Goal: Task Accomplishment & Management: Manage account settings

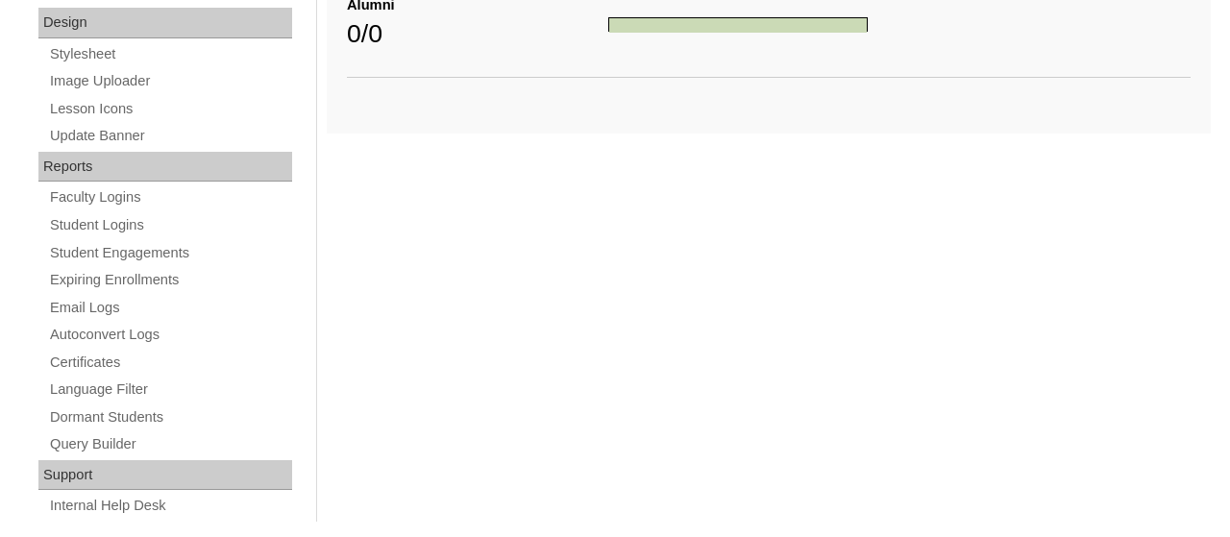
scroll to position [1025, 0]
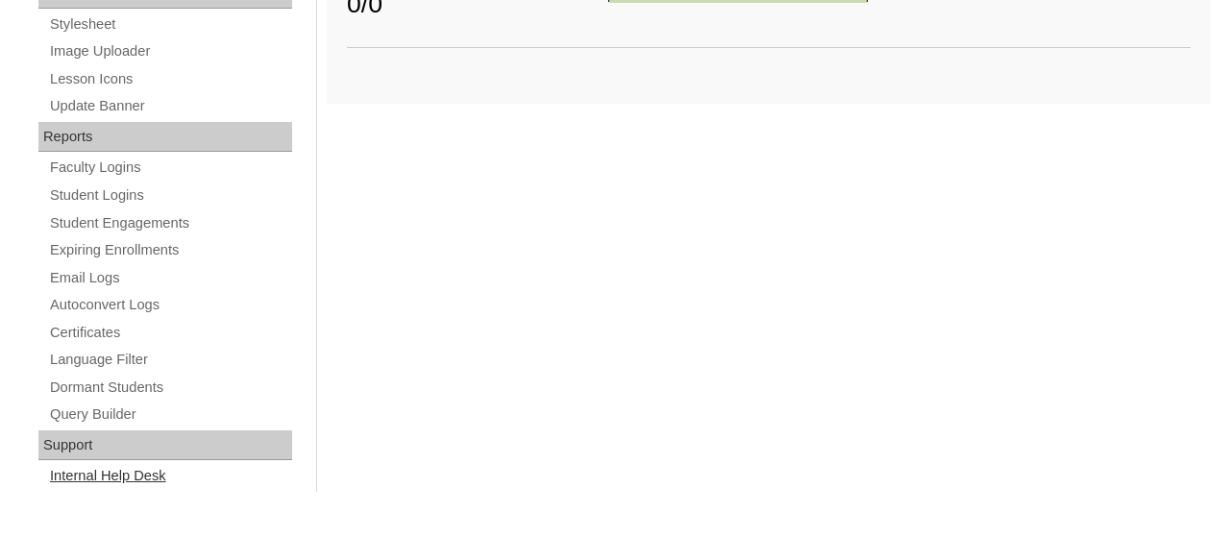
click at [89, 473] on link "Internal Help Desk" at bounding box center [170, 476] width 244 height 24
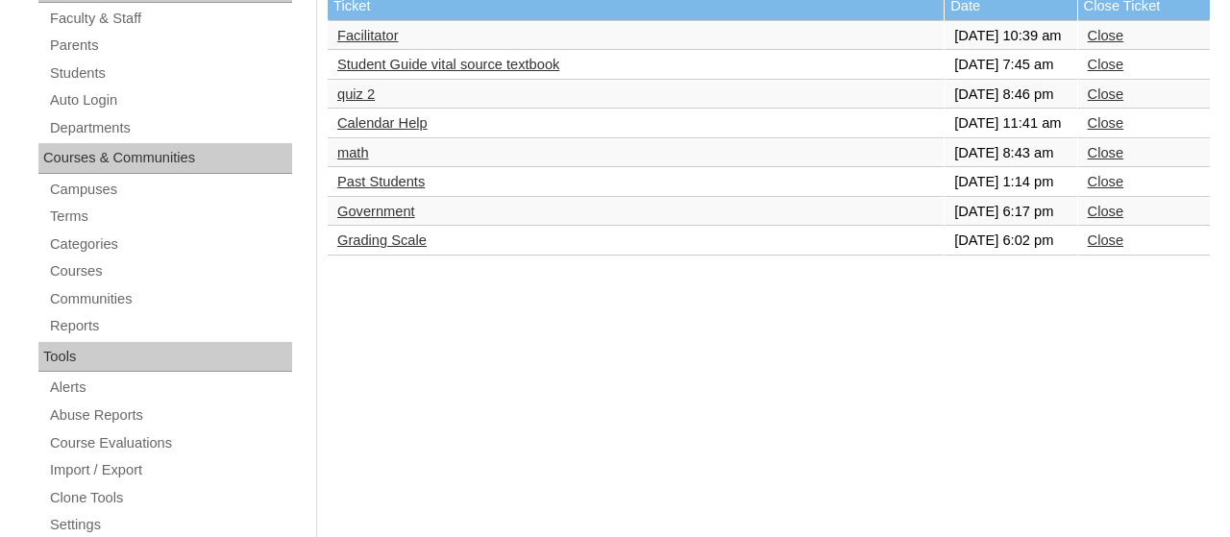
scroll to position [324, 0]
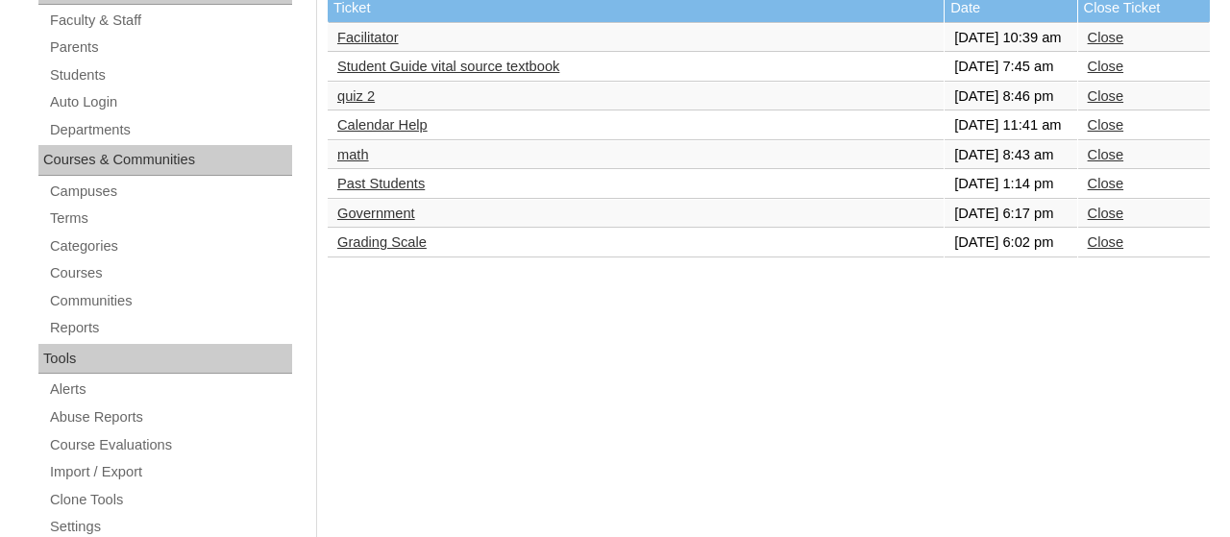
click at [1117, 258] on td "Close" at bounding box center [1144, 243] width 132 height 29
click at [1102, 250] on link "Close" at bounding box center [1106, 241] width 36 height 15
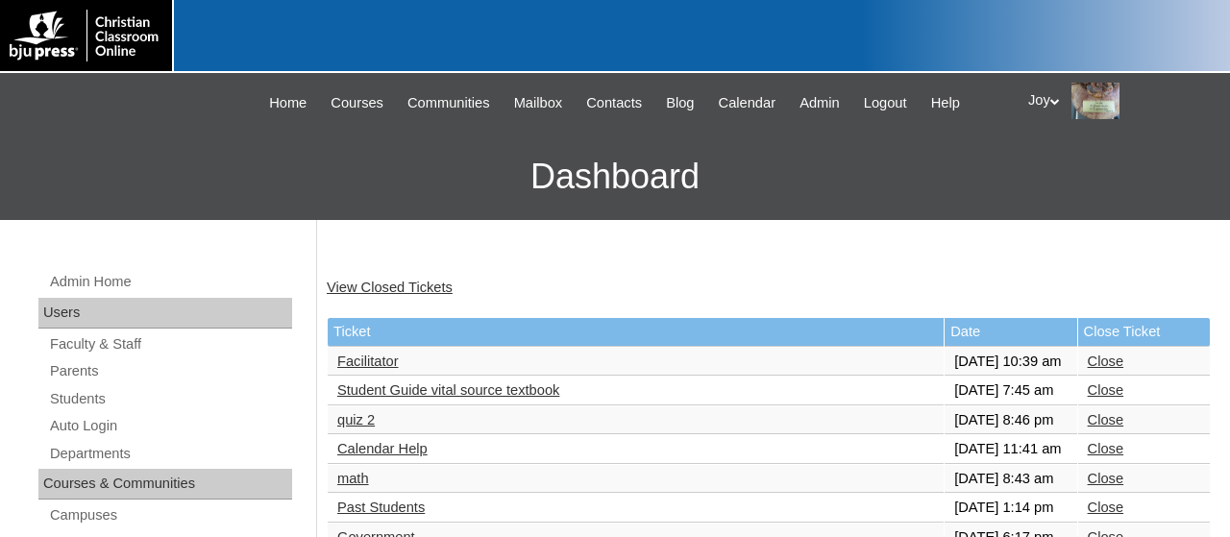
click at [748, 186] on h3 "Dashboard" at bounding box center [615, 177] width 1211 height 86
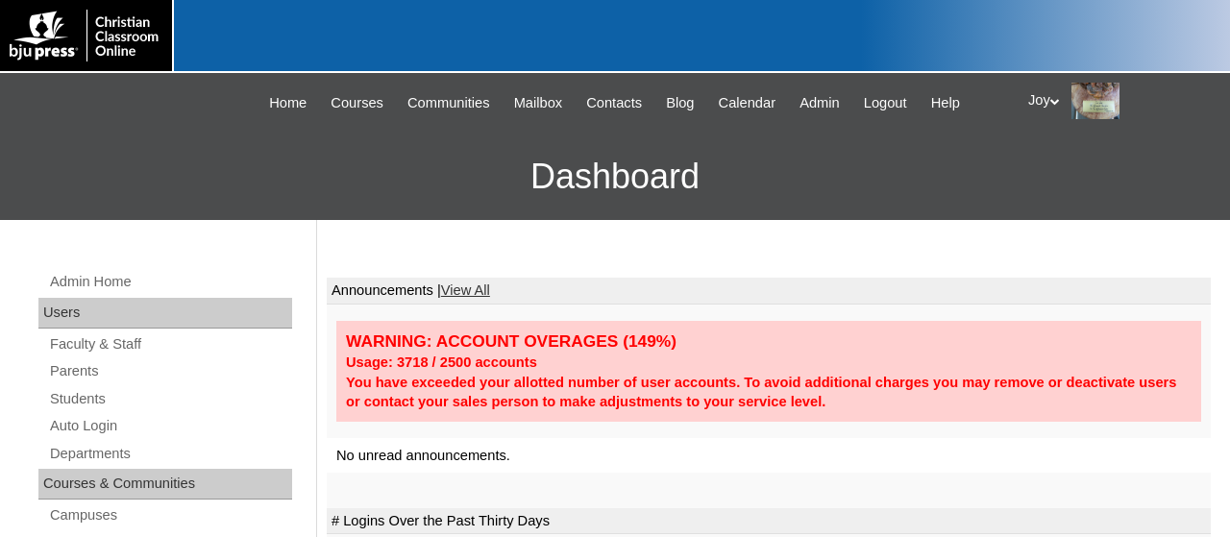
click at [1183, 97] on div "Joy My Profile My Settings Logout" at bounding box center [1119, 101] width 183 height 37
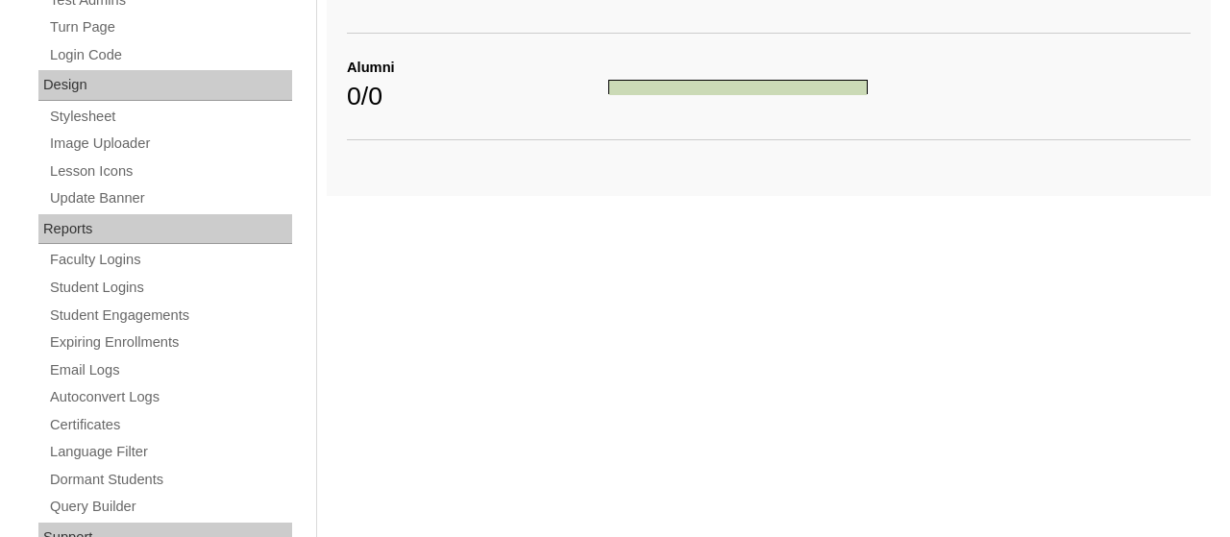
scroll to position [1025, 0]
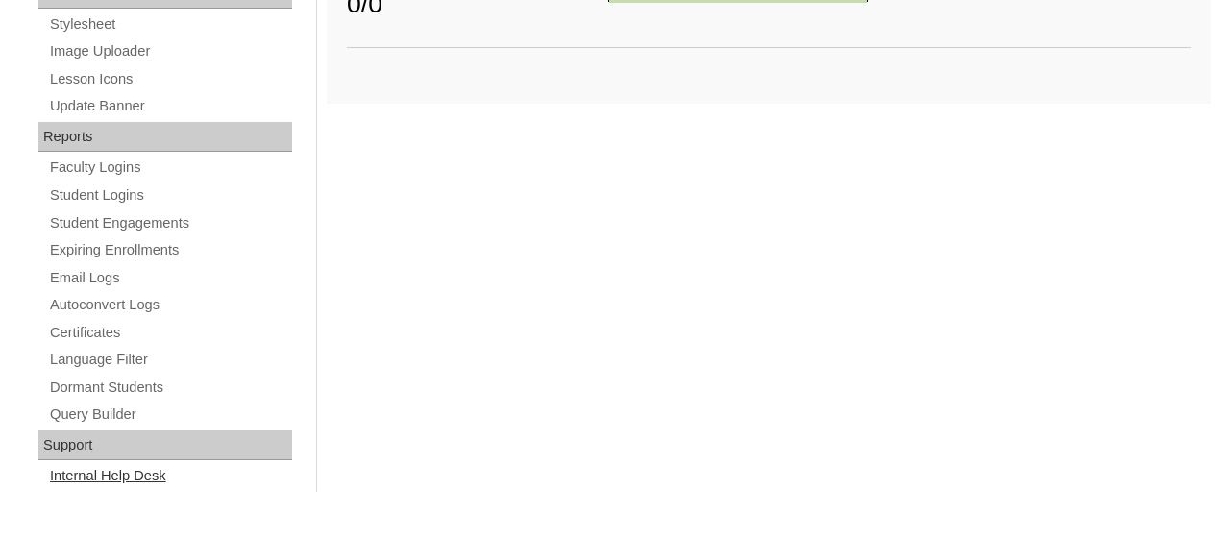
click at [95, 477] on link "Internal Help Desk" at bounding box center [170, 476] width 244 height 24
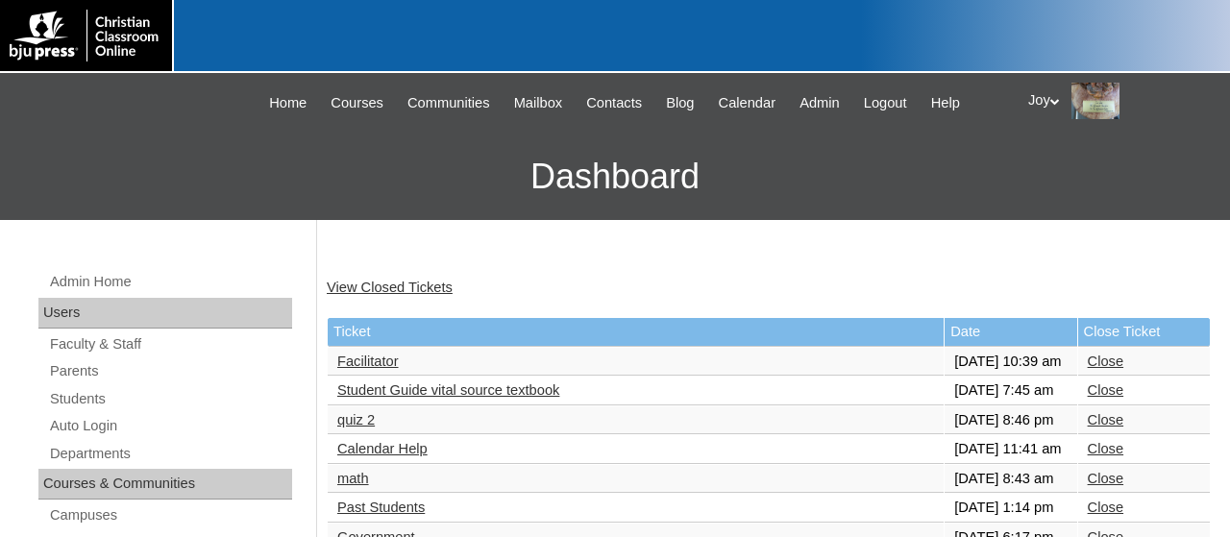
click at [362, 398] on link "Student Guide vital source textbook" at bounding box center [448, 389] width 222 height 15
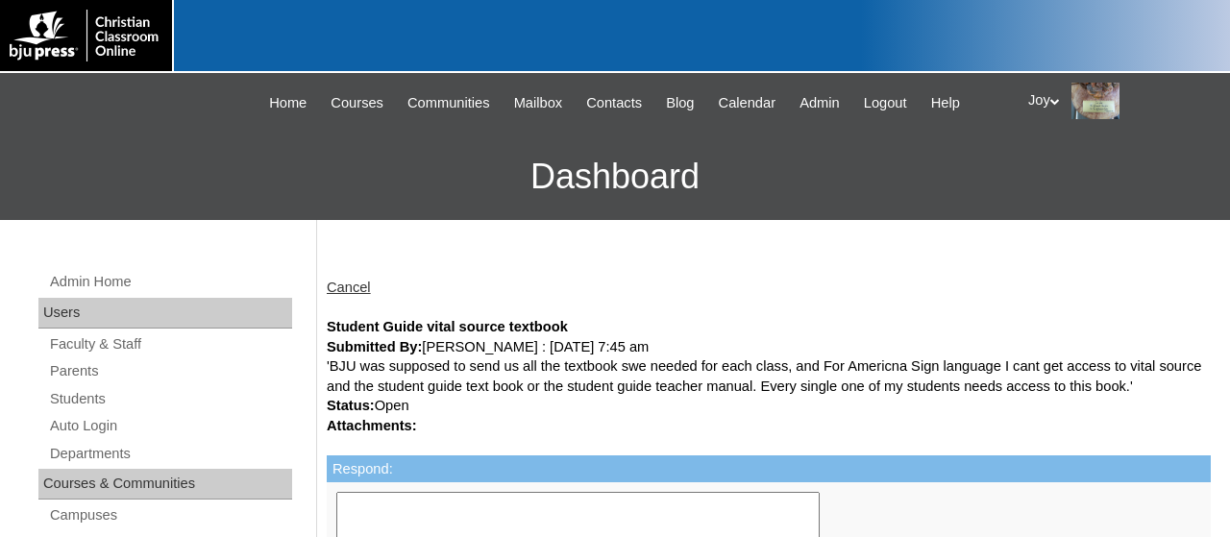
click at [1050, 103] on div "Joy My Profile My Settings Logout" at bounding box center [1119, 101] width 183 height 37
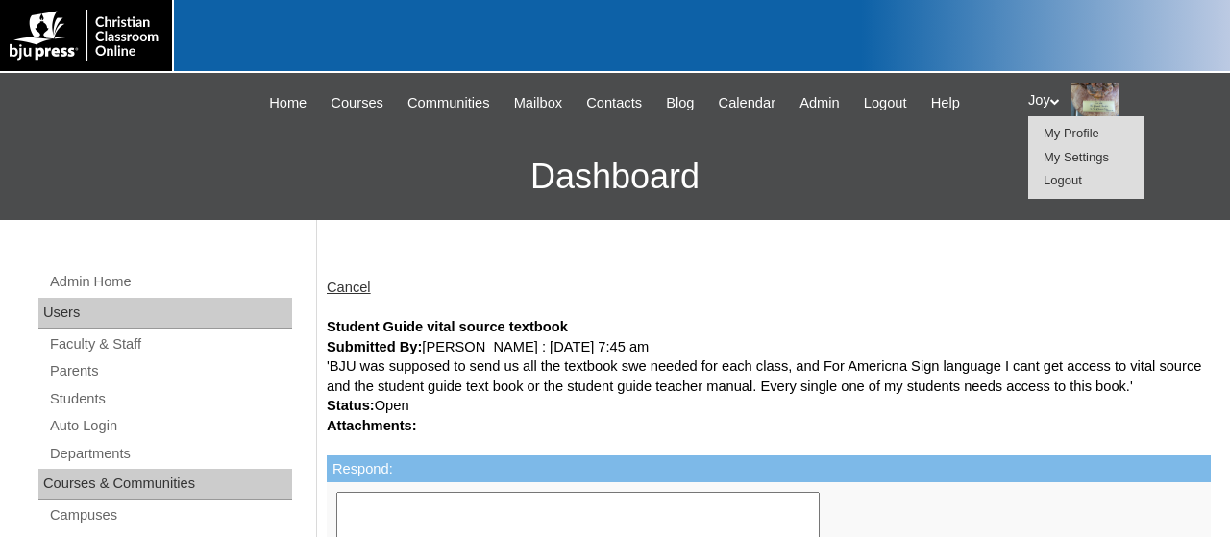
click at [837, 219] on h3 "Dashboard" at bounding box center [615, 177] width 1211 height 86
click at [351, 282] on link "Cancel" at bounding box center [349, 287] width 44 height 15
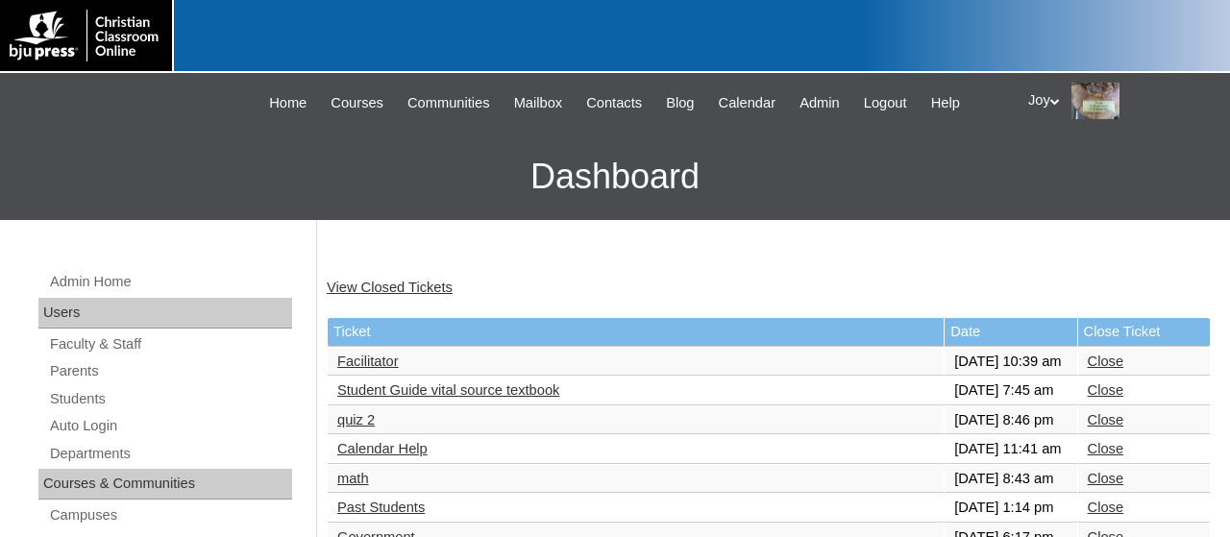
click at [1067, 103] on div "Joy My Profile My Settings Logout" at bounding box center [1119, 101] width 183 height 37
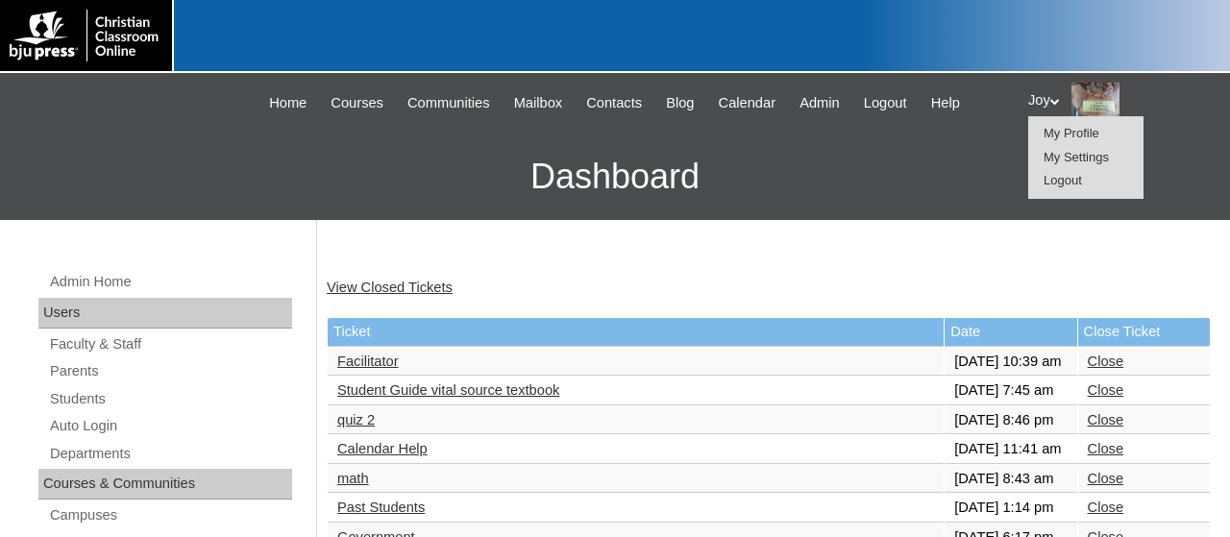
click at [1070, 187] on span "Logout" at bounding box center [1062, 180] width 38 height 14
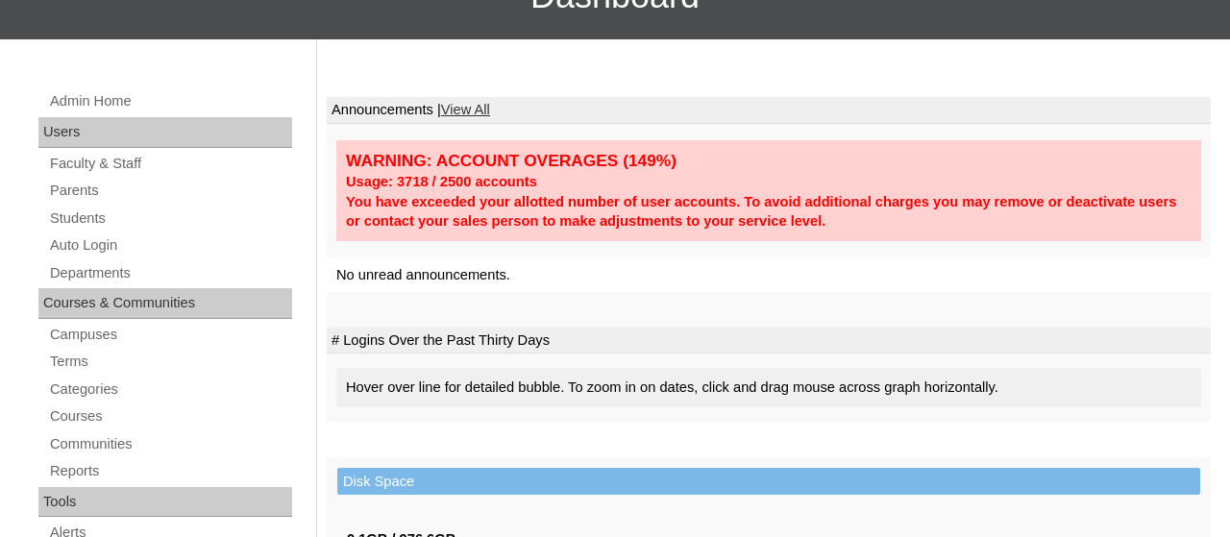
scroll to position [1025, 0]
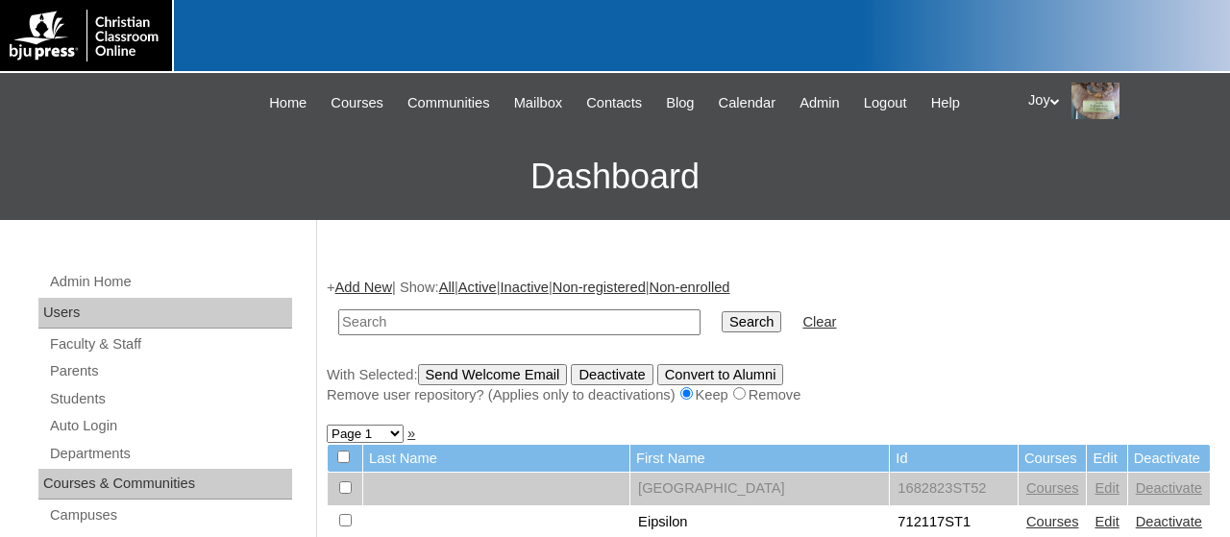
click at [1060, 98] on icon at bounding box center [1055, 101] width 10 height 7
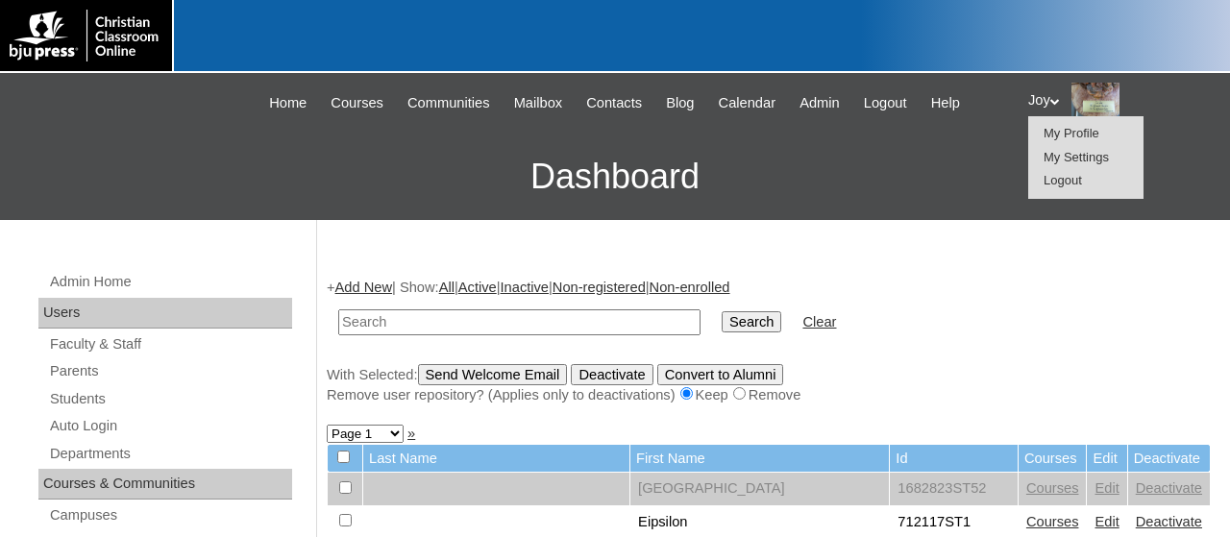
click at [1062, 165] on li "My Settings" at bounding box center [1086, 158] width 92 height 24
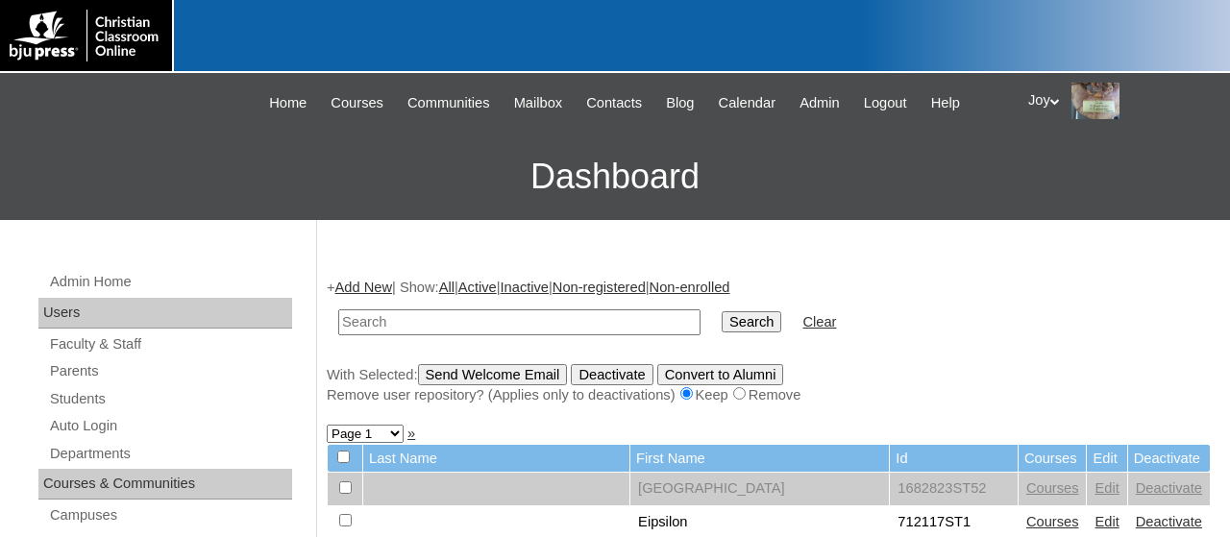
click at [1051, 104] on div "Joy My Profile My Settings Logout" at bounding box center [1119, 101] width 183 height 37
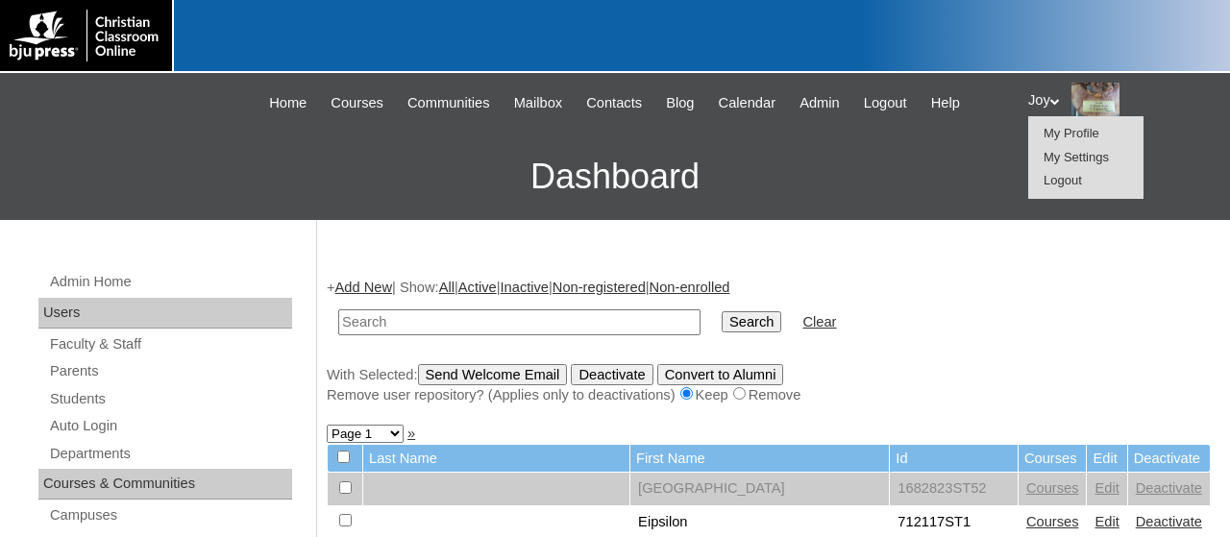
click at [1066, 185] on span "Logout" at bounding box center [1062, 180] width 38 height 14
